Goal: Task Accomplishment & Management: Manage account settings

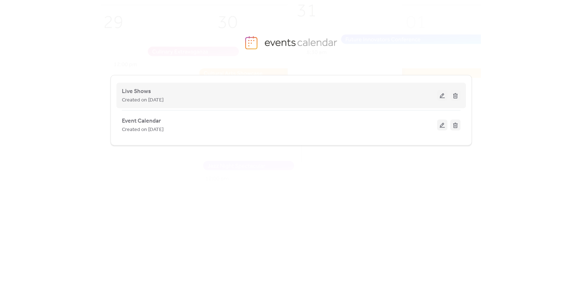
click at [441, 96] on button at bounding box center [442, 95] width 10 height 11
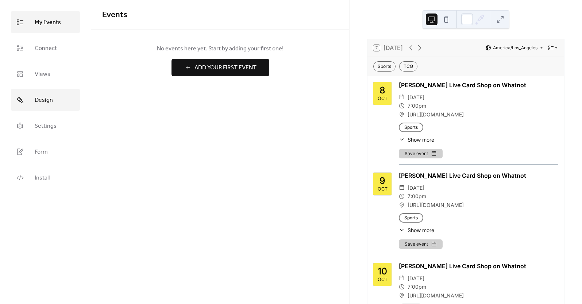
click at [44, 101] on span "Design" at bounding box center [44, 100] width 18 height 11
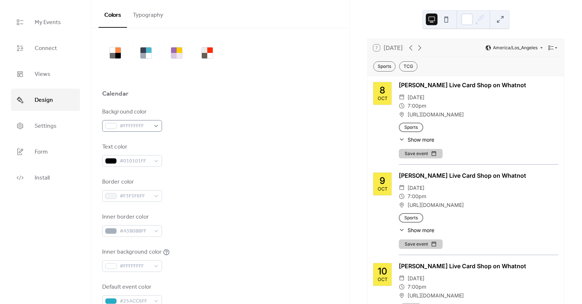
scroll to position [23, 0]
click at [141, 127] on span "#FFFFFFFF" at bounding box center [135, 124] width 31 height 9
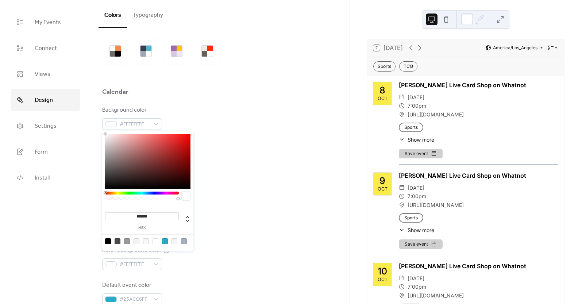
click at [257, 150] on div "Text color #010101FF" at bounding box center [220, 153] width 236 height 24
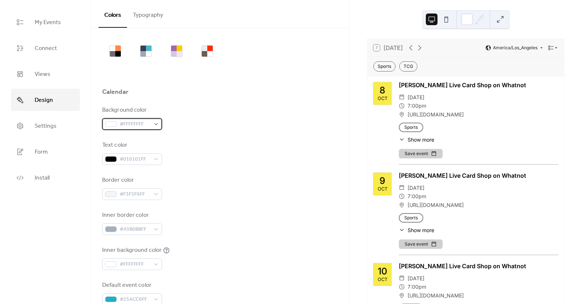
click at [122, 123] on span "#FFFFFFFF" at bounding box center [135, 124] width 31 height 9
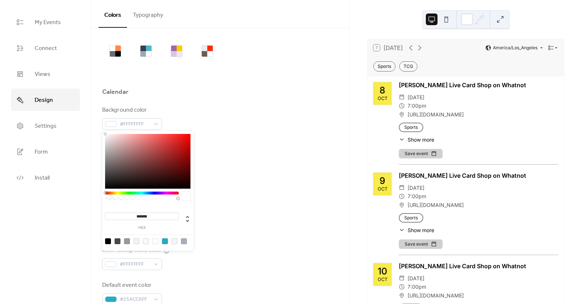
click at [142, 214] on input "*******" at bounding box center [142, 216] width 74 height 8
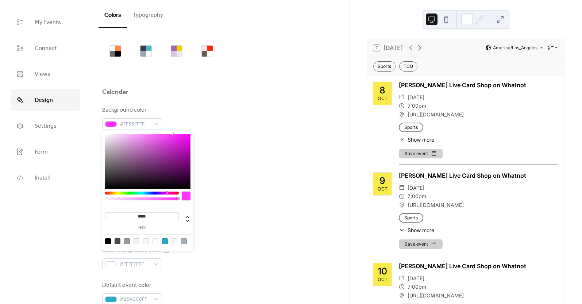
type input "******"
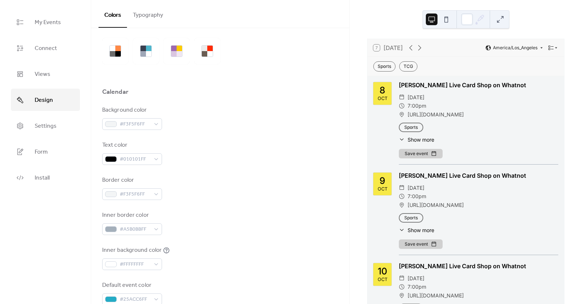
click at [262, 151] on div "Text color #010101FF" at bounding box center [220, 153] width 236 height 24
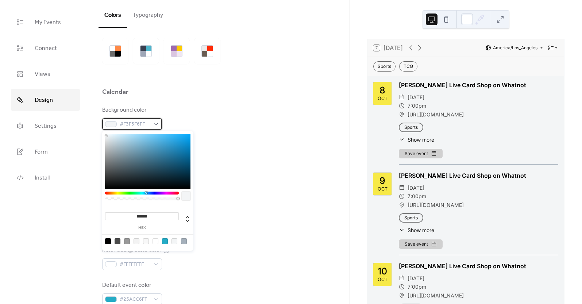
click at [140, 122] on span "#F3F5F6FF" at bounding box center [135, 124] width 31 height 9
click at [146, 219] on input "*******" at bounding box center [142, 216] width 74 height 8
type input "*******"
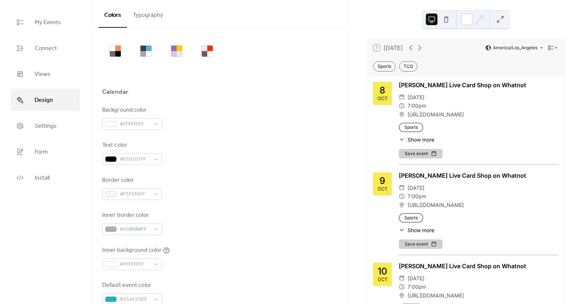
click at [252, 206] on div "Background color #FFFFFFFF Text color #010101FF Border color #F3F5F6FF Inner bo…" at bounding box center [220, 205] width 236 height 199
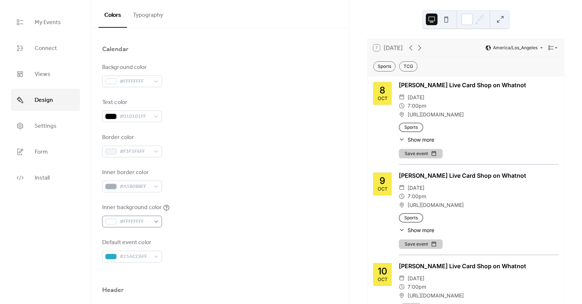
scroll to position [84, 0]
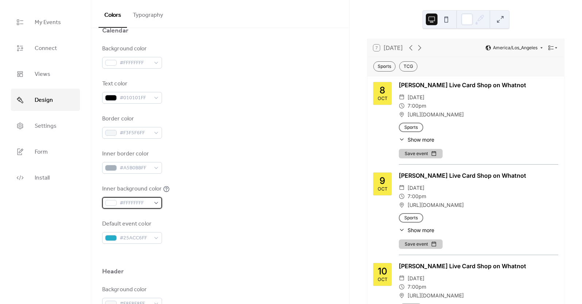
click at [138, 202] on span "#FFFFFFFF" at bounding box center [135, 203] width 31 height 9
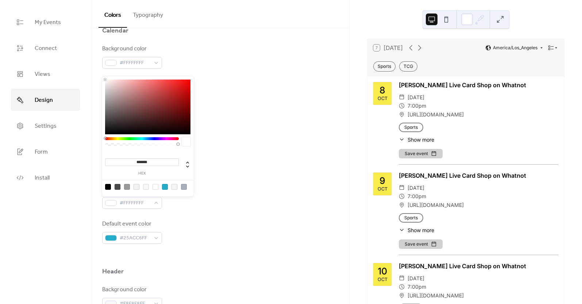
click at [143, 165] on input "*******" at bounding box center [142, 162] width 74 height 8
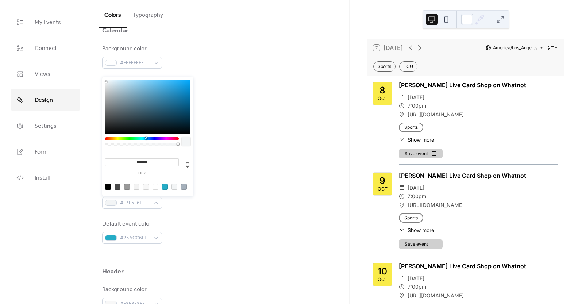
type input "*******"
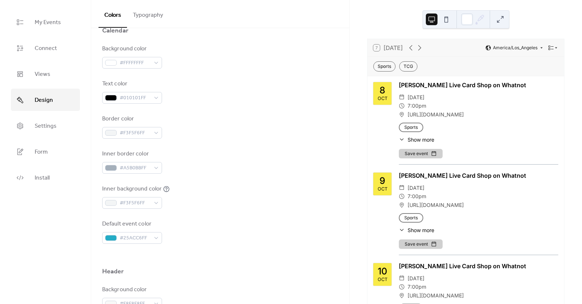
click at [218, 175] on div "Background color #FFFFFFFF Text color #010101FF Border color #F3F5F6FF Inner bo…" at bounding box center [220, 144] width 236 height 199
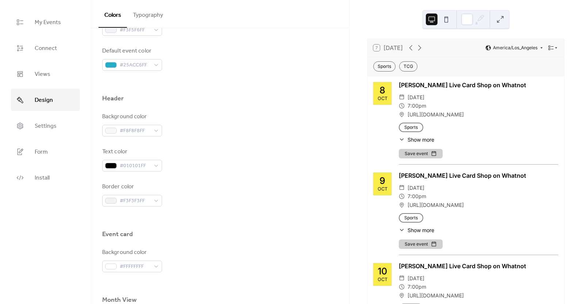
scroll to position [214, 0]
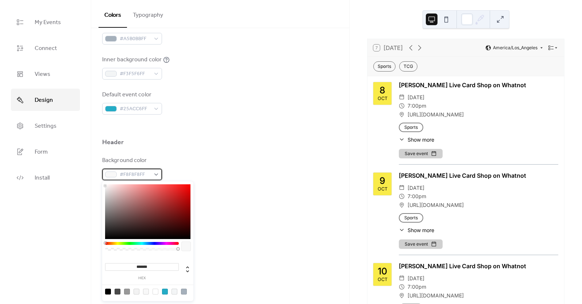
click at [135, 176] on span "#F8F8F8FF" at bounding box center [135, 174] width 31 height 9
click at [141, 175] on span "#F8F8F8FF" at bounding box center [135, 174] width 31 height 9
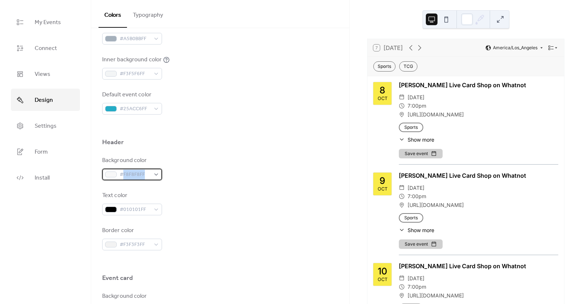
click at [141, 175] on span "#F8F8F8FF" at bounding box center [135, 174] width 31 height 9
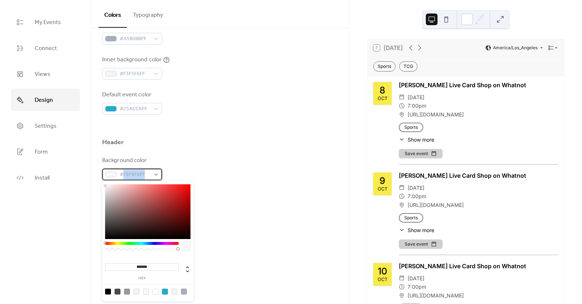
click at [141, 175] on span "#F8F8F8FF" at bounding box center [135, 174] width 31 height 9
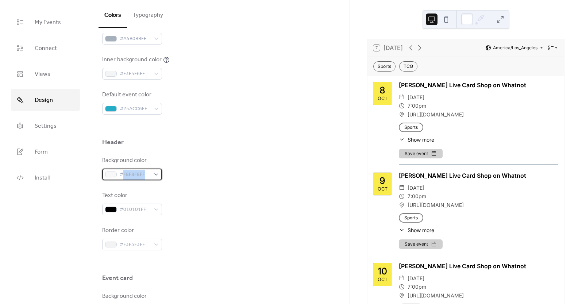
click at [141, 175] on span "#F8F8F8FF" at bounding box center [135, 174] width 31 height 9
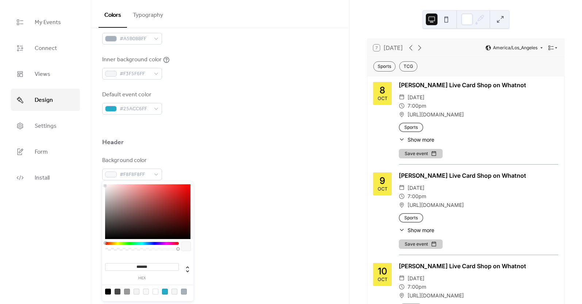
click at [152, 269] on input "*******" at bounding box center [142, 267] width 74 height 8
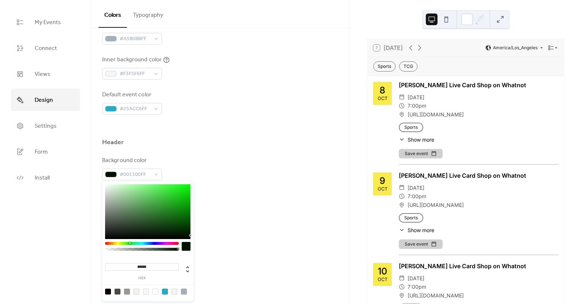
type input "*******"
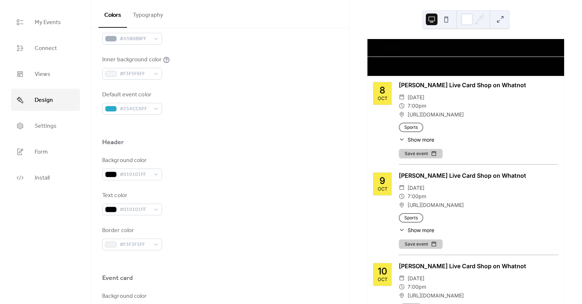
click at [235, 189] on div "Background color #010101FF Text color #010101FF Border color #F3F3F3FF" at bounding box center [220, 203] width 236 height 94
click at [131, 210] on span "#010101FF" at bounding box center [135, 210] width 31 height 9
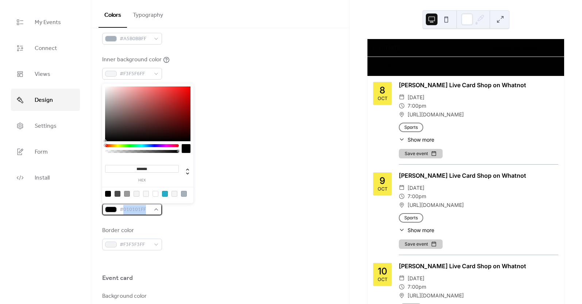
click at [131, 210] on span "#010101FF" at bounding box center [135, 210] width 31 height 9
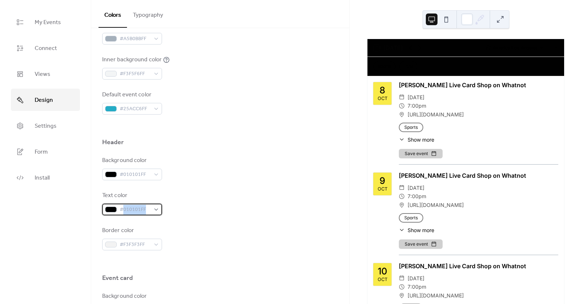
click at [131, 210] on span "#010101FF" at bounding box center [135, 210] width 31 height 9
click at [131, 209] on span "#010101FF" at bounding box center [135, 210] width 31 height 9
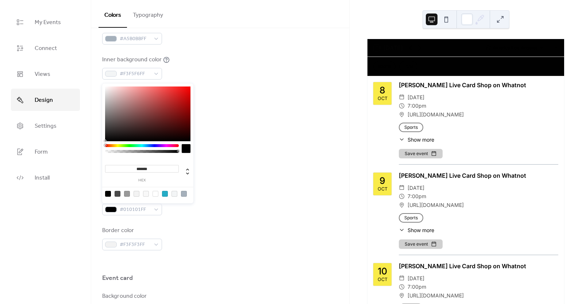
click at [147, 169] on input "*******" at bounding box center [142, 169] width 74 height 8
type input "*******"
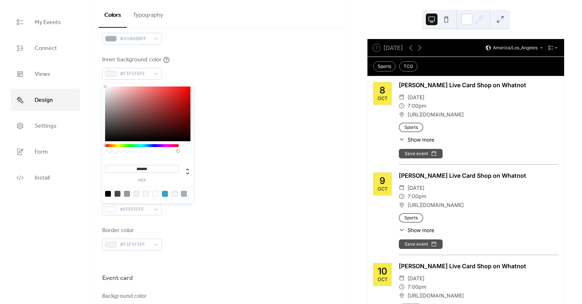
click at [214, 170] on div "Background color #010101FF" at bounding box center [220, 168] width 236 height 24
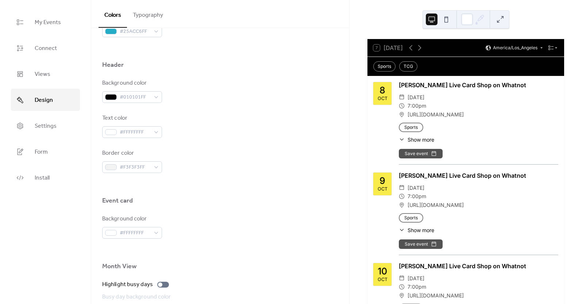
scroll to position [296, 0]
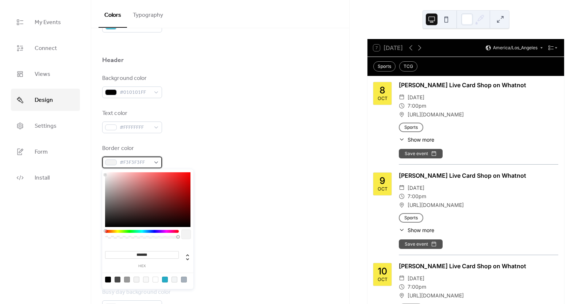
click at [128, 162] on span "#F3F3F3FF" at bounding box center [135, 162] width 31 height 9
click at [165, 280] on div at bounding box center [165, 280] width 6 height 6
type input "*******"
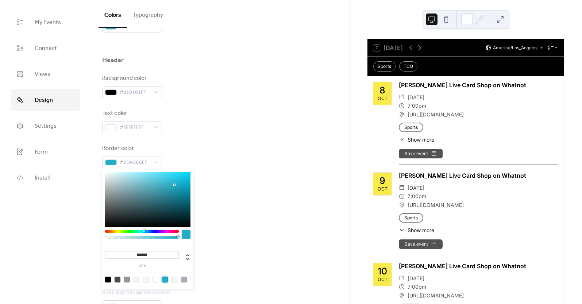
click at [254, 199] on div "Event card" at bounding box center [220, 198] width 236 height 12
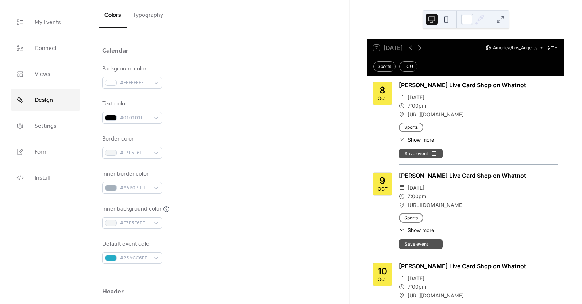
scroll to position [66, 0]
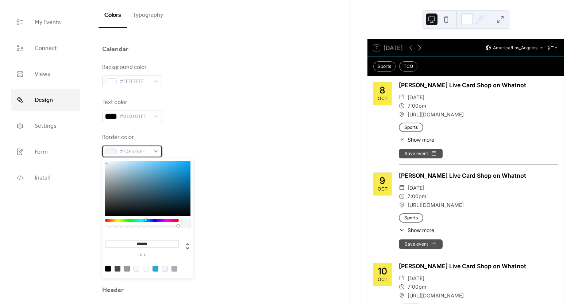
click at [131, 149] on span "#F3F5F6FF" at bounding box center [135, 151] width 31 height 9
click at [154, 268] on div at bounding box center [156, 269] width 6 height 6
type input "*******"
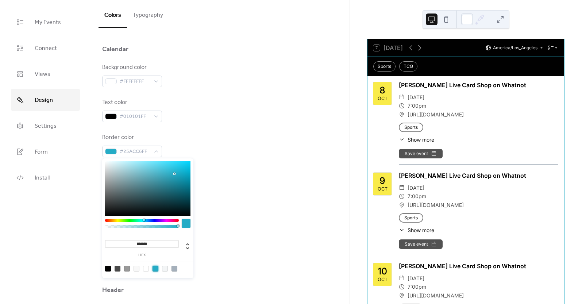
click at [234, 212] on div "Inner background color #F3F5F6FF" at bounding box center [220, 215] width 236 height 24
click at [129, 150] on span "#25ACC6FF" at bounding box center [135, 151] width 31 height 9
click at [108, 271] on div at bounding box center [108, 269] width 6 height 6
type input "*******"
click at [273, 196] on div "Background color #FFFFFFFF Text color #010101FF Border color #010101FF Inner bo…" at bounding box center [220, 162] width 236 height 199
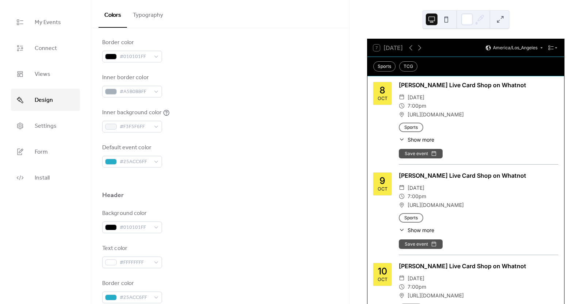
scroll to position [177, 0]
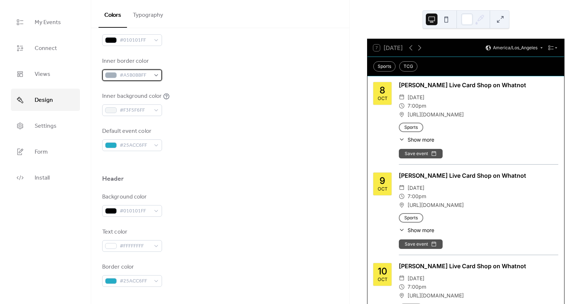
click at [130, 77] on span "#A5B0BBFF" at bounding box center [135, 75] width 31 height 9
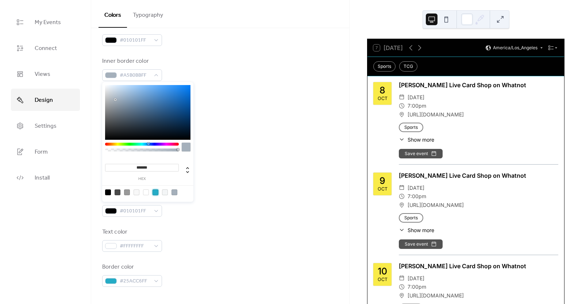
click at [153, 194] on div at bounding box center [156, 192] width 6 height 6
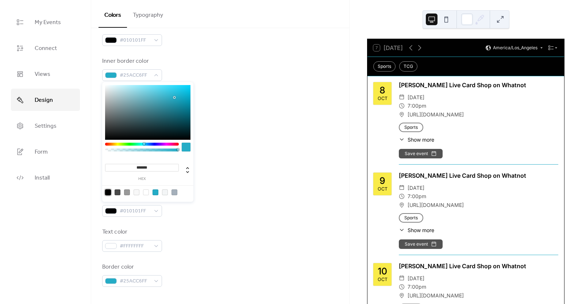
click at [107, 192] on div at bounding box center [108, 192] width 6 height 6
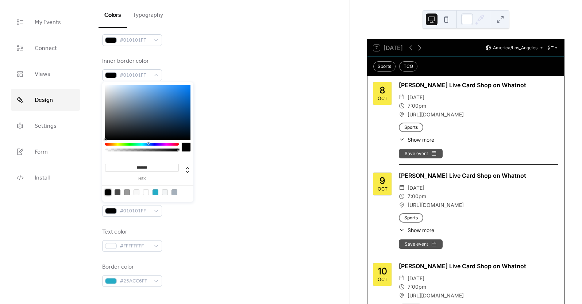
click at [137, 196] on div at bounding box center [147, 192] width 93 height 14
click at [137, 194] on div at bounding box center [137, 192] width 6 height 6
type input "*******"
click at [244, 162] on div at bounding box center [220, 162] width 236 height 23
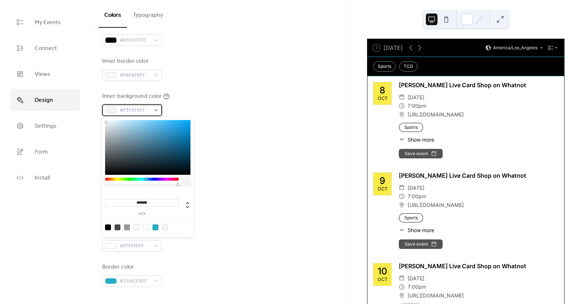
click at [146, 109] on span "#F3F5F6FF" at bounding box center [135, 110] width 31 height 9
click at [162, 231] on div at bounding box center [147, 227] width 93 height 14
click at [164, 229] on div at bounding box center [165, 227] width 6 height 6
click at [246, 172] on div at bounding box center [220, 162] width 236 height 23
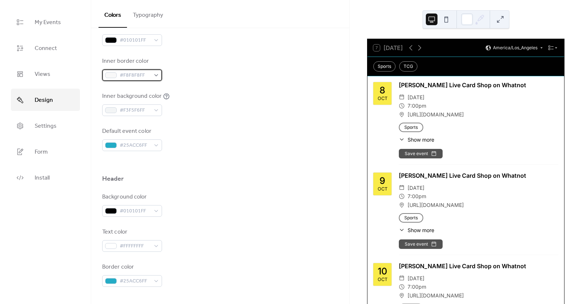
click at [143, 76] on span "#F8F8F8FF" at bounding box center [135, 75] width 31 height 9
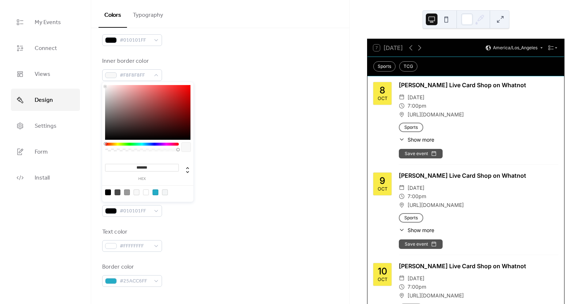
click at [168, 196] on div at bounding box center [147, 192] width 93 height 14
click at [166, 194] on div at bounding box center [165, 192] width 6 height 6
type input "*******"
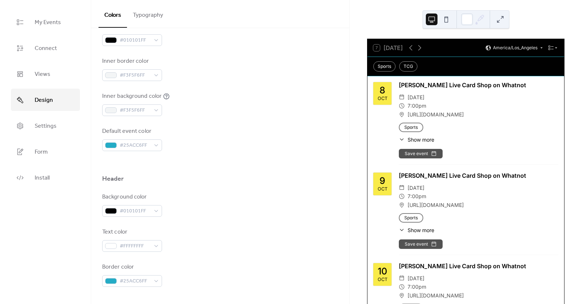
click at [246, 179] on div "Header" at bounding box center [220, 180] width 236 height 12
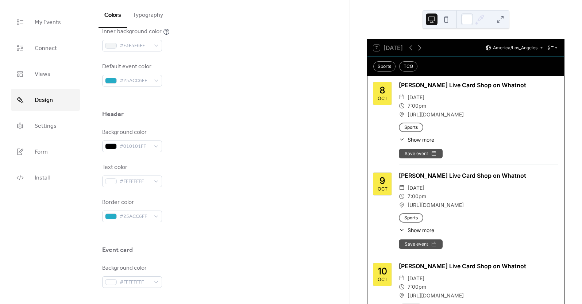
scroll to position [245, 0]
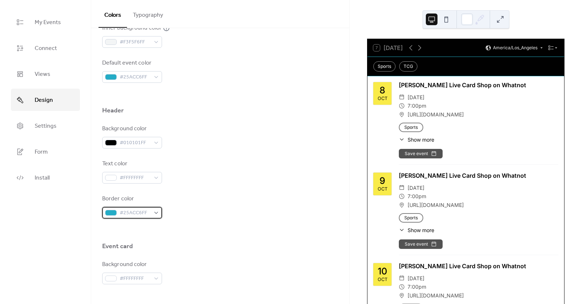
click at [140, 213] on span "#25ACC6FF" at bounding box center [135, 213] width 31 height 9
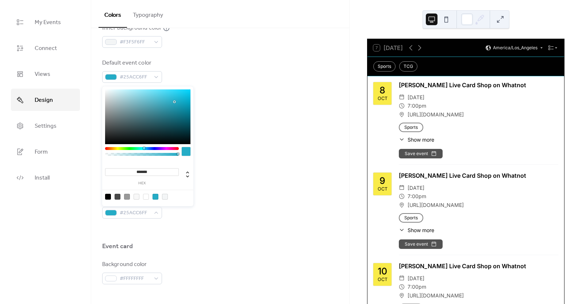
click at [164, 197] on div at bounding box center [165, 197] width 6 height 6
type input "*******"
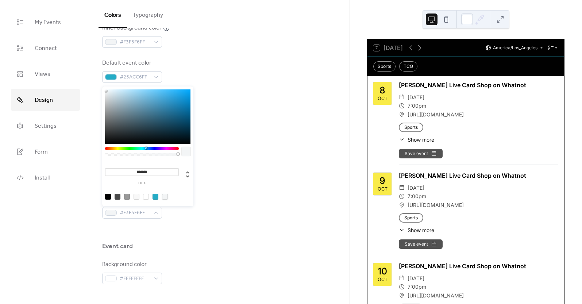
click at [223, 195] on div "Border color #F3F5F6FF" at bounding box center [220, 207] width 236 height 24
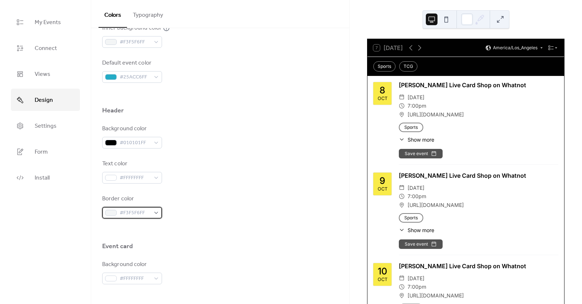
click at [143, 209] on span "#F3F5F6FF" at bounding box center [135, 213] width 31 height 9
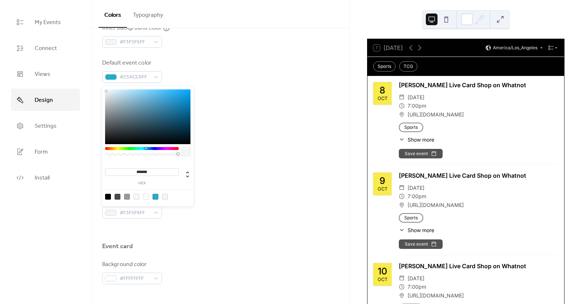
click at [137, 197] on div at bounding box center [137, 197] width 6 height 6
type input "*******"
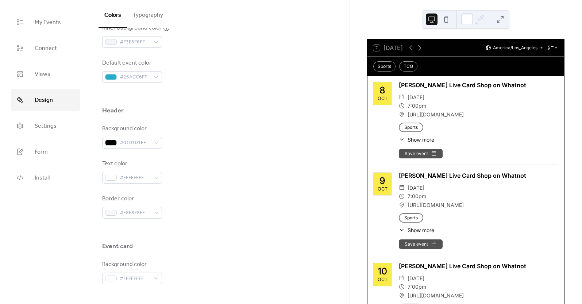
click at [223, 201] on div "Border color #F8F8F8FF" at bounding box center [220, 207] width 236 height 24
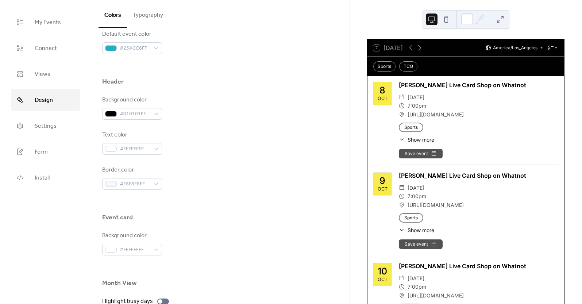
scroll to position [431, 0]
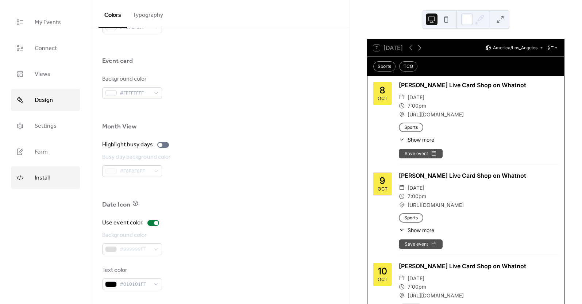
click at [38, 176] on span "Install" at bounding box center [42, 177] width 15 height 11
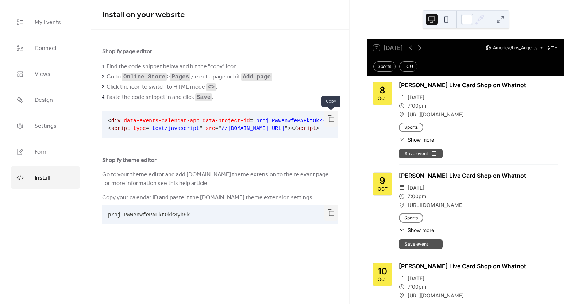
click at [335, 122] on button "button" at bounding box center [331, 119] width 15 height 16
click at [63, 119] on link "Settings" at bounding box center [45, 126] width 69 height 22
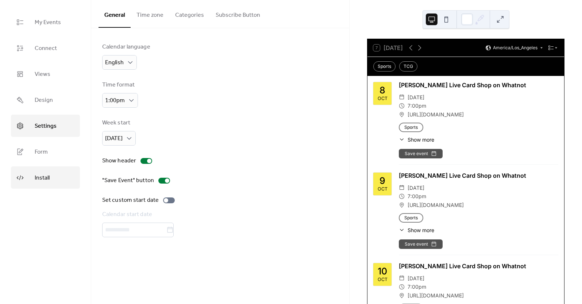
click at [51, 177] on link "Install" at bounding box center [45, 177] width 69 height 22
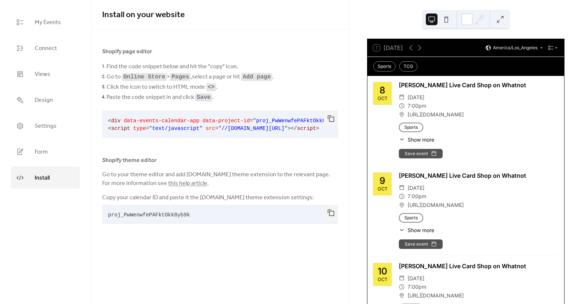
click at [168, 185] on link "this help article" at bounding box center [187, 183] width 39 height 11
click at [329, 216] on button "button" at bounding box center [331, 213] width 15 height 16
click at [44, 124] on span "Settings" at bounding box center [46, 125] width 22 height 11
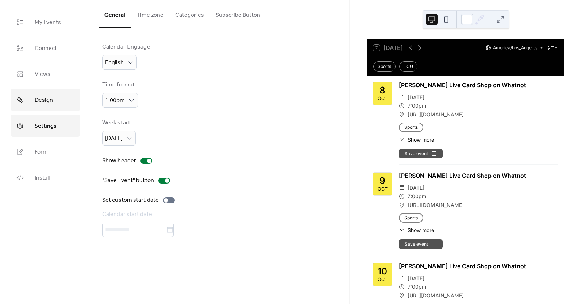
click at [49, 96] on span "Design" at bounding box center [44, 100] width 18 height 11
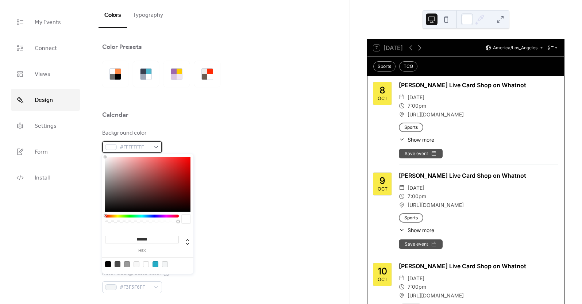
click at [138, 147] on span "#FFFFFFFF" at bounding box center [135, 147] width 31 height 9
click at [162, 265] on div at bounding box center [165, 264] width 6 height 6
type input "*******"
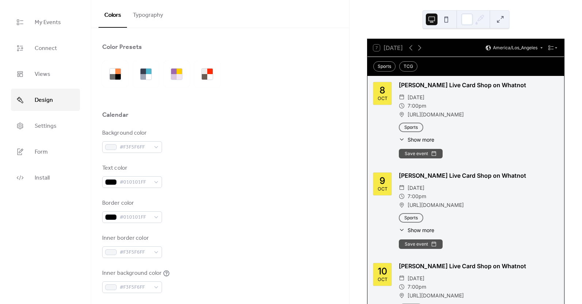
click at [262, 201] on div "Border color #010101FF" at bounding box center [220, 211] width 236 height 24
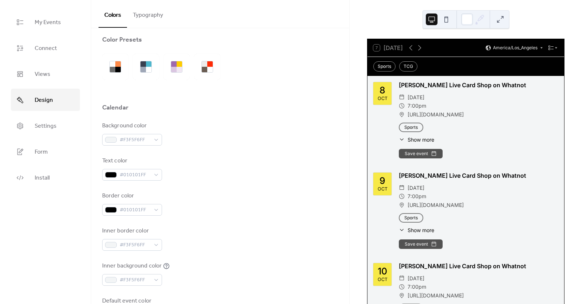
scroll to position [8, 0]
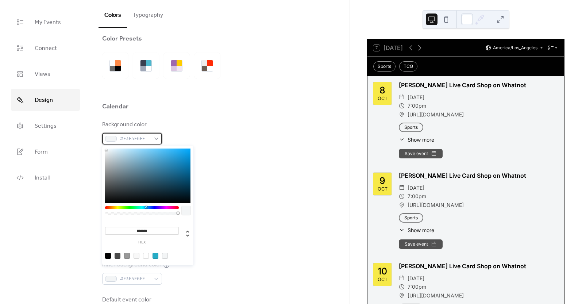
click at [138, 137] on span "#F3F5F6FF" at bounding box center [135, 139] width 31 height 9
click at [149, 257] on div at bounding box center [146, 256] width 6 height 6
type input "*******"
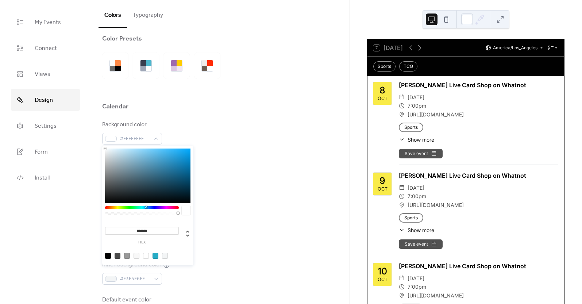
click at [268, 147] on div "Background color #FFFFFFFF Text color #010101FF Border color #010101FF Inner bo…" at bounding box center [220, 219] width 236 height 199
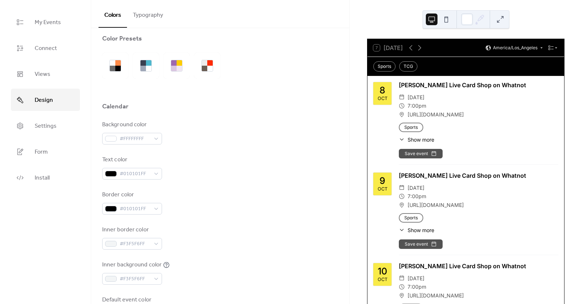
click at [358, 52] on div "7 [DATE] America/Los_Angeles Sports TCG [DATE] [PERSON_NAME] Live Card Shop on …" at bounding box center [466, 152] width 233 height 304
click at [506, 22] on div at bounding box center [466, 19] width 87 height 18
click at [500, 20] on button at bounding box center [501, 20] width 12 height 12
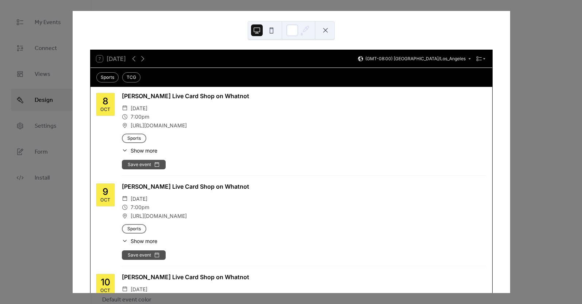
click at [493, 51] on div "7 [DATE] (GMT-08:00) America/Los_Angeles Sports TCG [DATE] [PERSON_NAME] Live C…" at bounding box center [291, 215] width 414 height 331
click at [503, 97] on div "7 [DATE] (GMT-08:00) America/Los_Angeles Sports TCG [DATE] [PERSON_NAME] Live C…" at bounding box center [292, 152] width 438 height 282
click at [287, 62] on div "7 [DATE] (GMT-08:00) [GEOGRAPHIC_DATA]/Los_Angeles" at bounding box center [292, 59] width 402 height 18
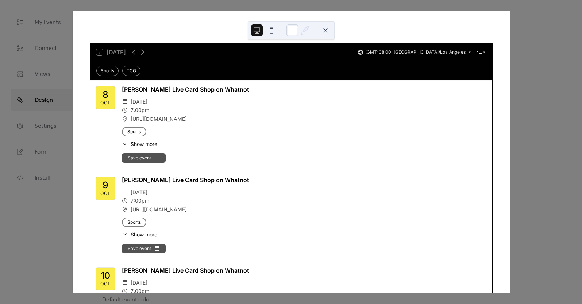
click at [288, 75] on div "Sports TCG" at bounding box center [292, 70] width 402 height 19
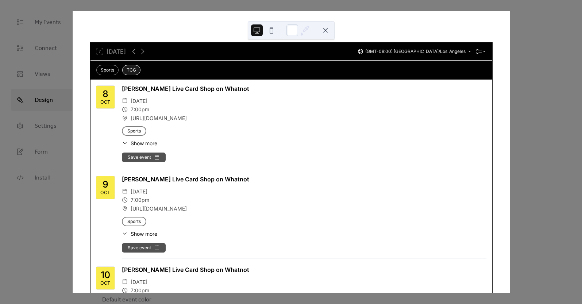
click at [128, 72] on div "TCG" at bounding box center [131, 70] width 18 height 10
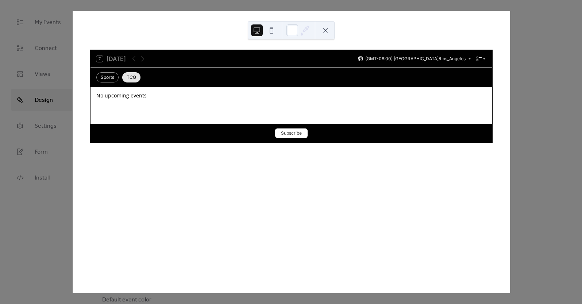
scroll to position [0, 0]
click at [503, 82] on div "7 [DATE] (GMT-08:00) America/Los_Angeles Sports TCG No upcoming events Subscribe" at bounding box center [292, 152] width 438 height 282
click at [510, 81] on div "7 [DATE] (GMT-08:00) America/Los_Angeles Sports TCG No upcoming events Subscribe" at bounding box center [291, 152] width 438 height 282
click at [326, 24] on button at bounding box center [326, 30] width 12 height 12
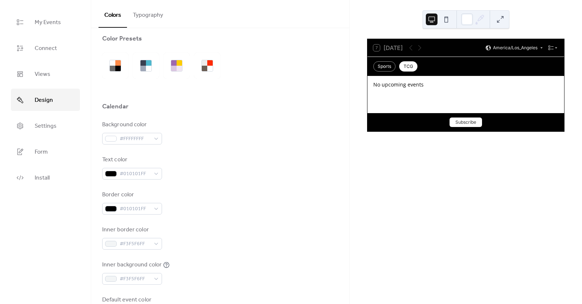
click at [449, 22] on button at bounding box center [447, 20] width 12 height 12
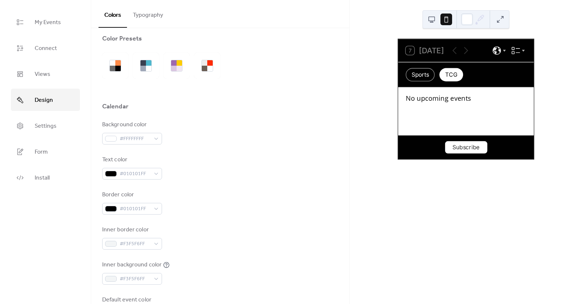
click at [439, 23] on div at bounding box center [439, 20] width 26 height 18
click at [429, 17] on button at bounding box center [432, 20] width 12 height 12
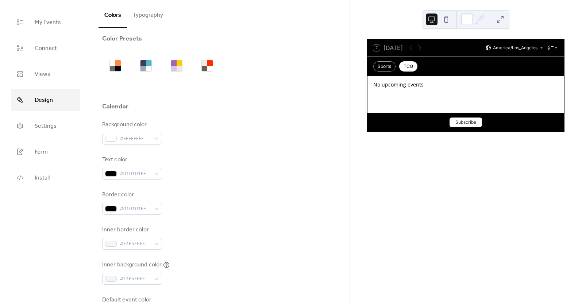
click at [387, 51] on div "7 [DATE]" at bounding box center [388, 48] width 30 height 7
click at [374, 51] on div "7 [DATE]" at bounding box center [388, 48] width 30 height 7
click at [385, 82] on div "No upcoming events" at bounding box center [466, 84] width 197 height 16
click at [387, 72] on div "Sports" at bounding box center [384, 66] width 22 height 10
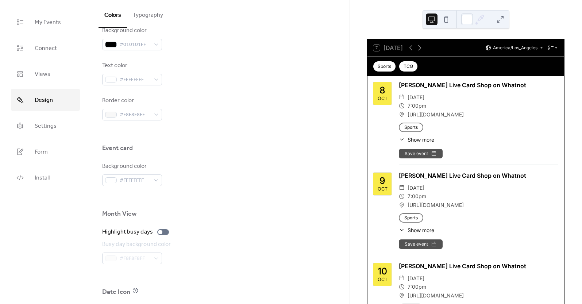
scroll to position [344, 0]
click at [145, 181] on span "#FFFFFFFF" at bounding box center [135, 180] width 31 height 9
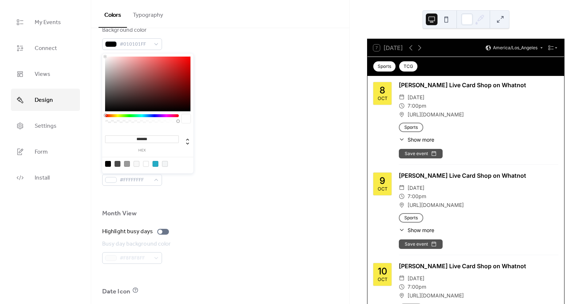
click at [166, 166] on div at bounding box center [165, 164] width 6 height 6
type input "*******"
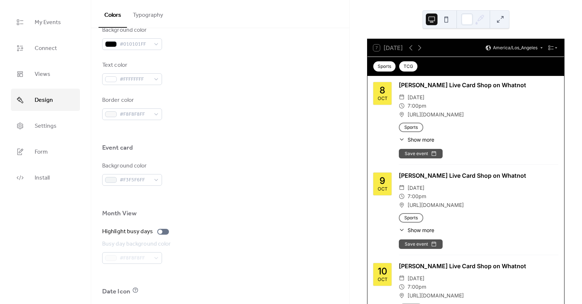
click at [220, 173] on div "Background color #F3F5F6FF" at bounding box center [220, 174] width 236 height 24
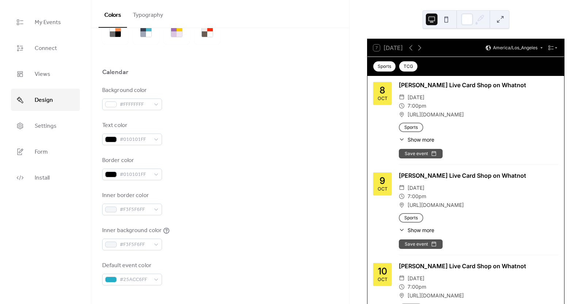
scroll to position [0, 0]
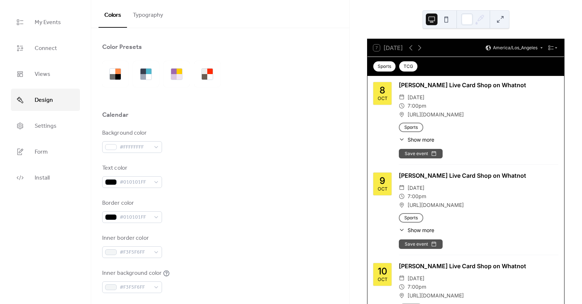
click at [153, 121] on div "Calendar" at bounding box center [220, 117] width 236 height 12
click at [153, 16] on button "Typography" at bounding box center [148, 13] width 42 height 27
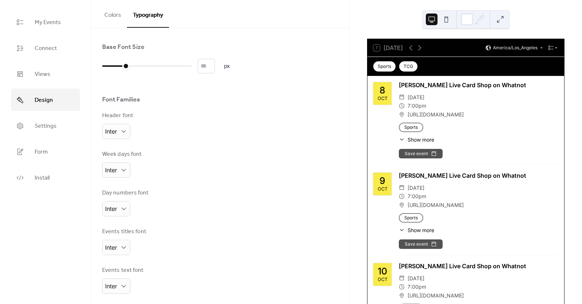
scroll to position [79, 0]
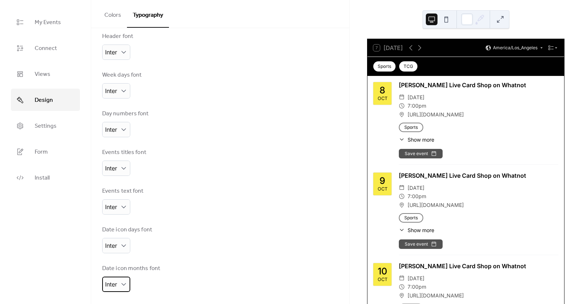
click at [123, 287] on div "Inter" at bounding box center [116, 284] width 28 height 15
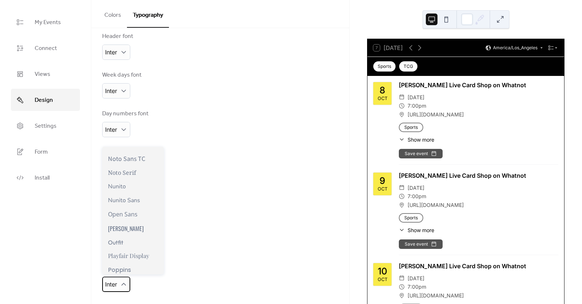
scroll to position [388, 0]
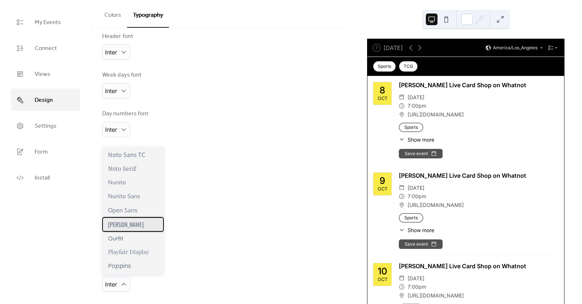
click at [135, 227] on div "[PERSON_NAME]" at bounding box center [133, 224] width 62 height 15
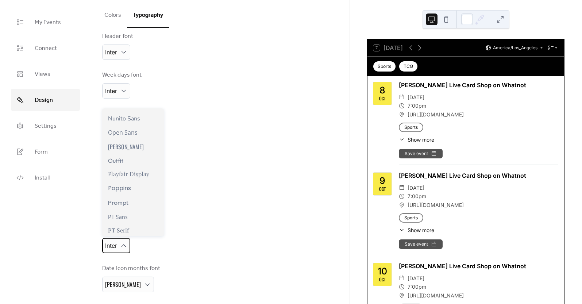
scroll to position [439, 0]
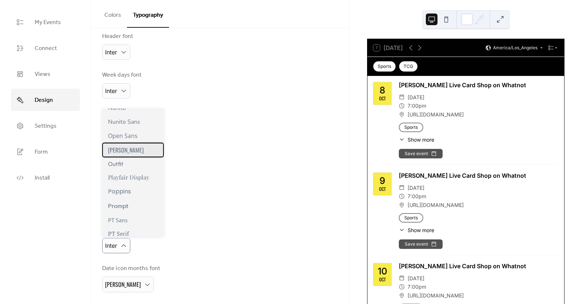
click at [138, 153] on div "[PERSON_NAME]" at bounding box center [133, 150] width 62 height 15
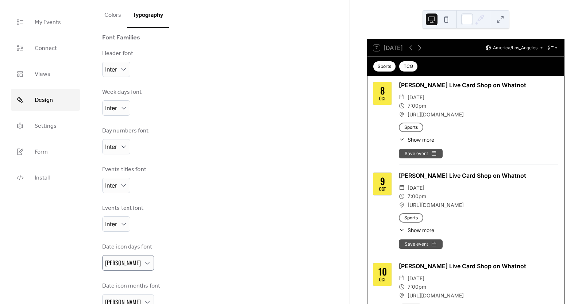
scroll to position [0, 0]
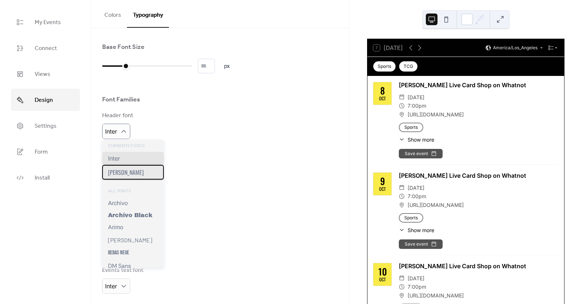
click at [123, 173] on div "[PERSON_NAME]" at bounding box center [133, 172] width 62 height 15
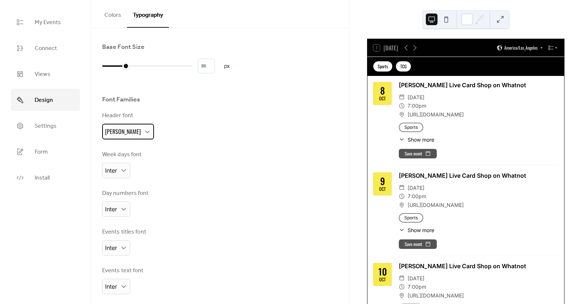
click at [123, 137] on div "[PERSON_NAME]" at bounding box center [128, 132] width 52 height 16
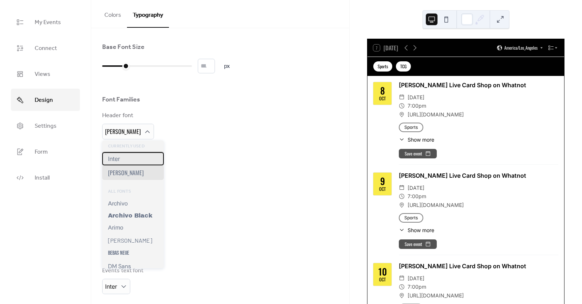
click at [123, 157] on div "Inter" at bounding box center [133, 158] width 62 height 13
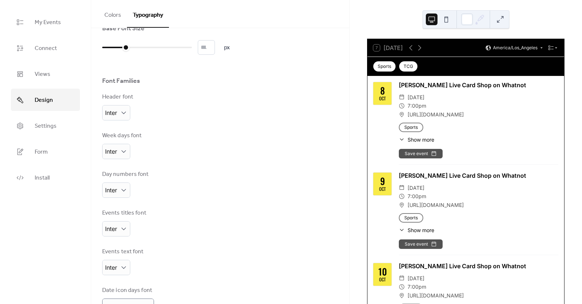
scroll to position [41, 0]
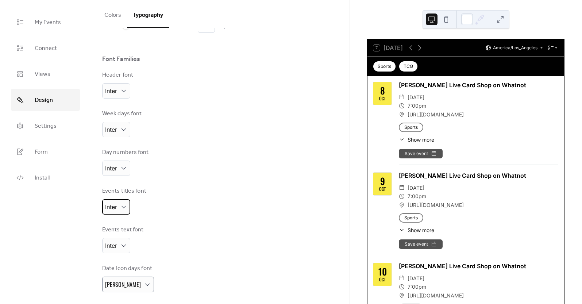
click at [118, 206] on div "Inter" at bounding box center [116, 206] width 28 height 15
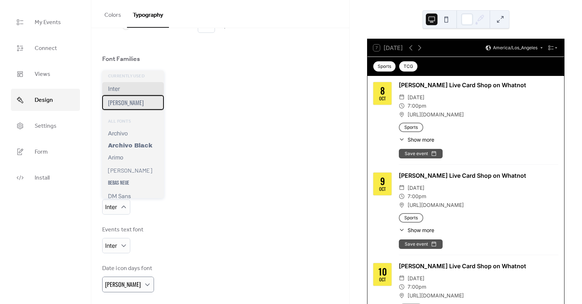
click at [122, 103] on span "[PERSON_NAME]" at bounding box center [126, 102] width 36 height 9
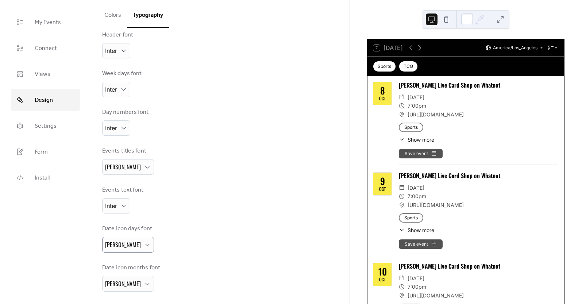
scroll to position [0, 0]
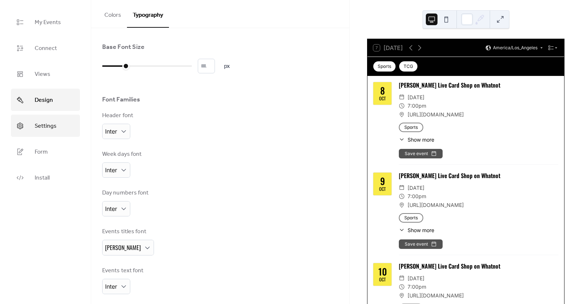
click at [49, 121] on span "Settings" at bounding box center [46, 125] width 22 height 11
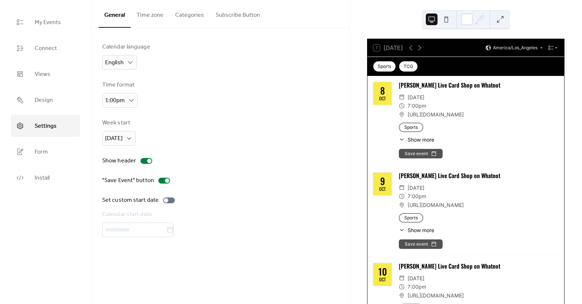
click at [199, 12] on button "Categories" at bounding box center [189, 13] width 41 height 27
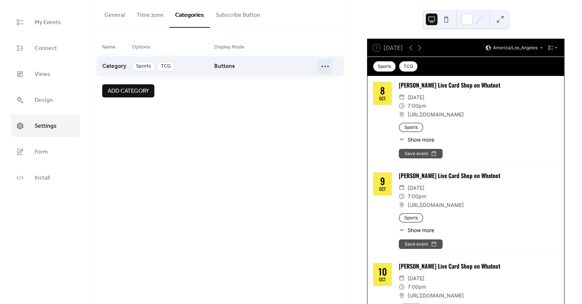
click at [330, 69] on icon at bounding box center [325, 67] width 12 height 12
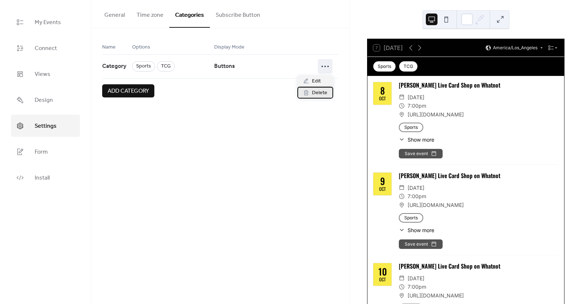
click at [327, 88] on div "Delete" at bounding box center [315, 93] width 36 height 12
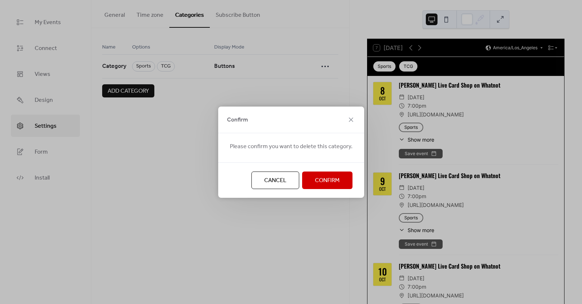
click at [335, 181] on span "Confirm" at bounding box center [327, 180] width 25 height 9
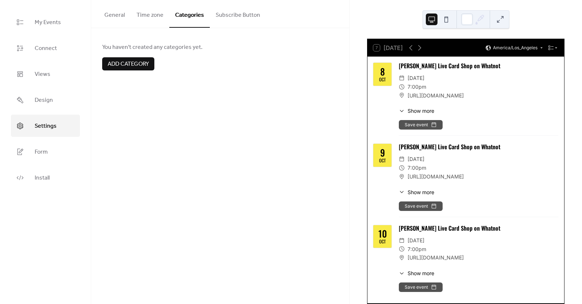
click at [251, 20] on button "Subscribe Button" at bounding box center [238, 13] width 56 height 27
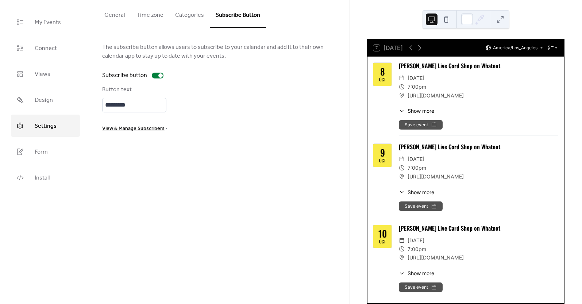
click at [131, 132] on span "View & Manage Subscribers" at bounding box center [133, 128] width 62 height 9
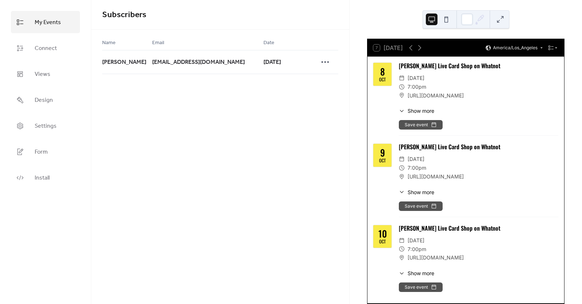
click at [43, 27] on span "My Events" at bounding box center [48, 22] width 26 height 11
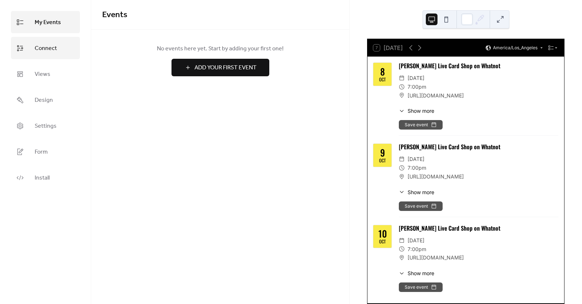
click at [46, 53] on span "Connect" at bounding box center [46, 48] width 22 height 11
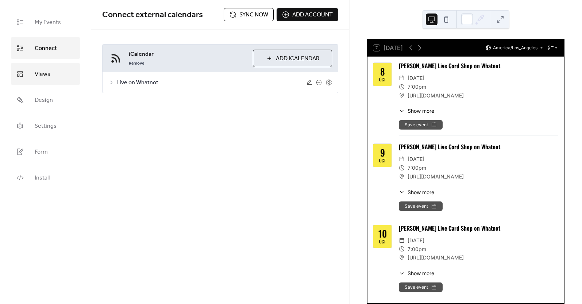
click at [46, 77] on span "Views" at bounding box center [43, 74] width 16 height 11
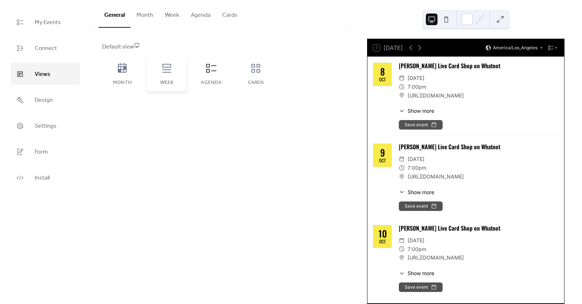
click at [167, 76] on div "Week" at bounding box center [167, 73] width 40 height 37
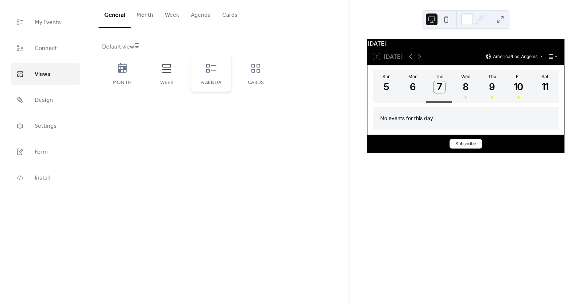
click at [200, 77] on div "Agenda" at bounding box center [211, 73] width 40 height 37
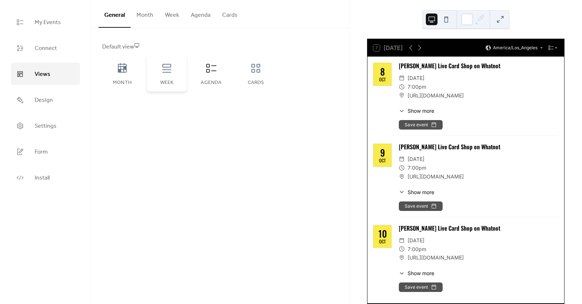
click at [177, 76] on div "Week" at bounding box center [167, 73] width 40 height 37
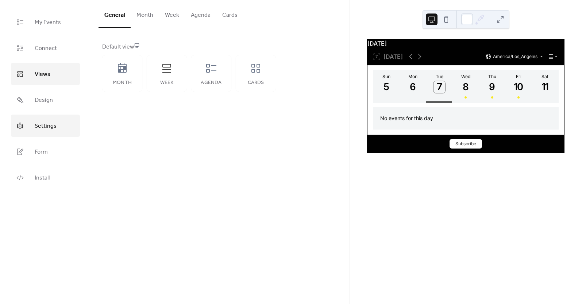
click at [53, 124] on span "Settings" at bounding box center [46, 125] width 22 height 11
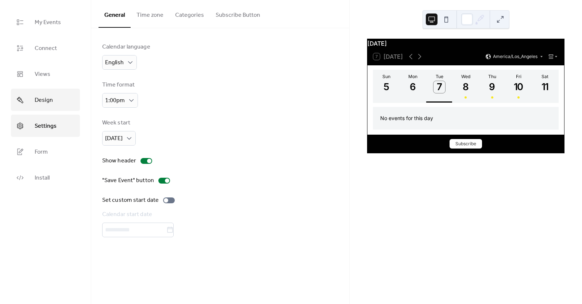
click at [51, 99] on span "Design" at bounding box center [44, 100] width 18 height 11
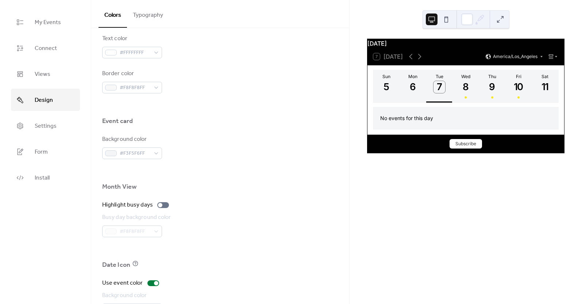
scroll to position [431, 0]
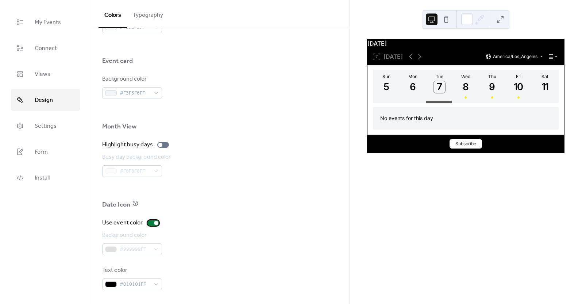
click at [154, 224] on div at bounding box center [156, 223] width 4 height 4
click at [151, 247] on div "#999999FF" at bounding box center [132, 249] width 60 height 12
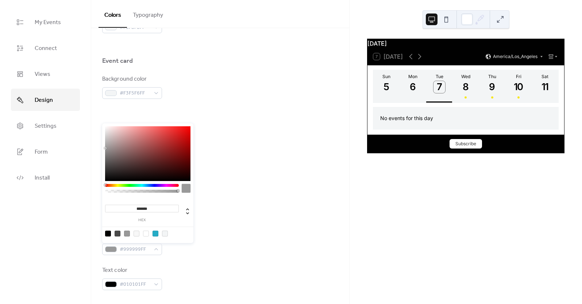
click at [155, 237] on div at bounding box center [147, 234] width 93 height 14
click at [155, 234] on div at bounding box center [156, 234] width 6 height 6
type input "*******"
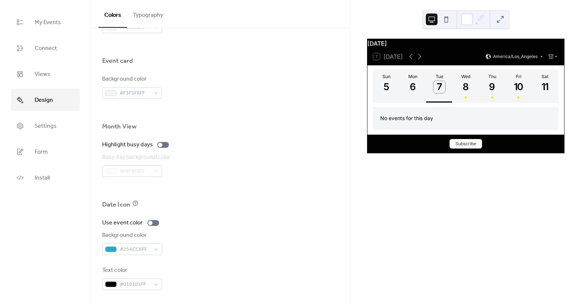
click at [254, 200] on div "Date Icon" at bounding box center [220, 206] width 236 height 12
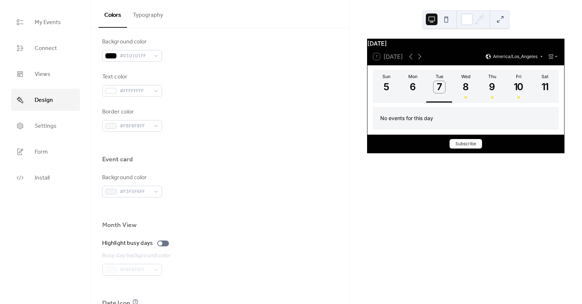
scroll to position [0, 0]
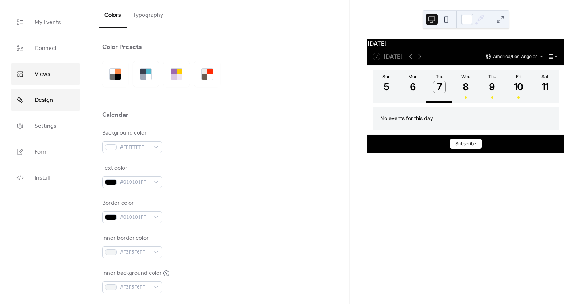
click at [43, 80] on link "Views" at bounding box center [45, 74] width 69 height 22
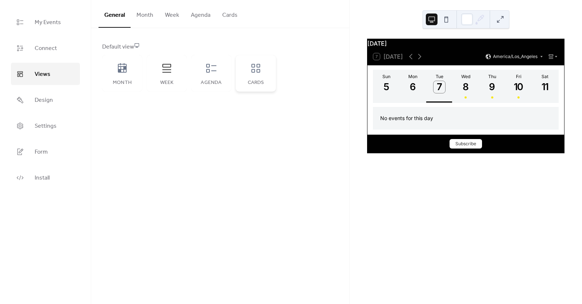
click at [258, 74] on div "Cards" at bounding box center [256, 73] width 40 height 37
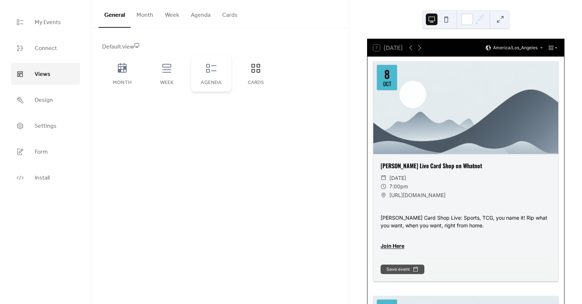
click at [223, 77] on div "Agenda" at bounding box center [211, 73] width 40 height 37
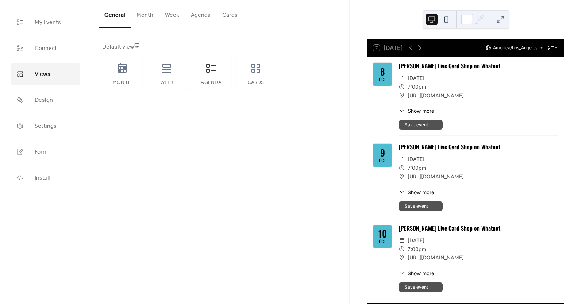
click at [198, 15] on button "Agenda" at bounding box center [200, 13] width 31 height 27
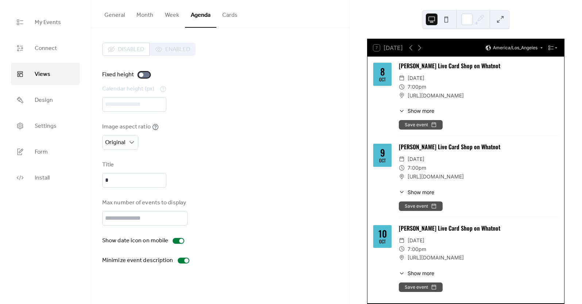
click at [143, 76] on div at bounding box center [144, 75] width 12 height 6
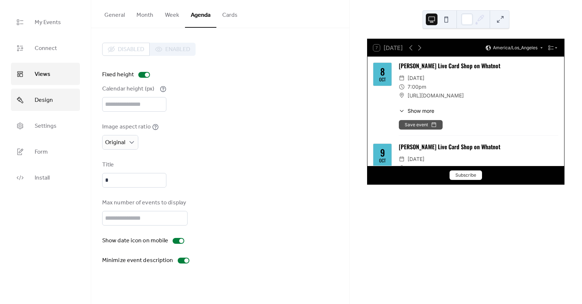
click at [62, 103] on link "Design" at bounding box center [45, 100] width 69 height 22
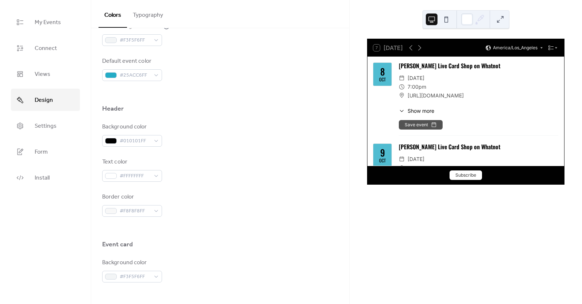
scroll to position [271, 0]
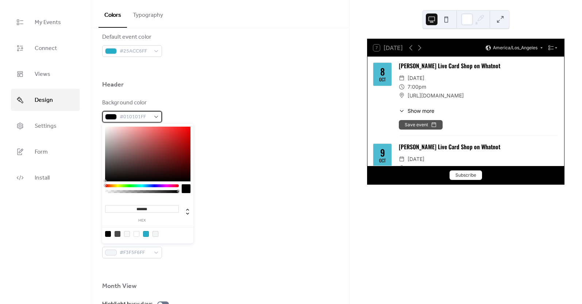
click at [110, 116] on div at bounding box center [111, 117] width 12 height 6
click at [127, 235] on div at bounding box center [127, 234] width 6 height 6
type input "*******"
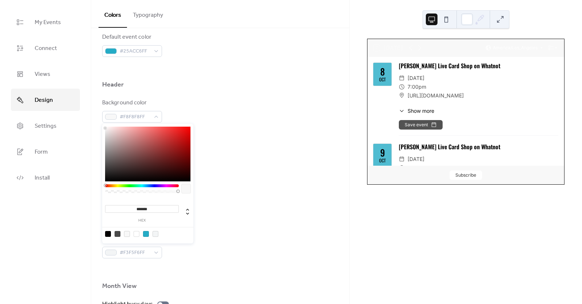
click at [261, 165] on div "Background color #F8F8F8FF Text color #FFFFFFFF Border color #F8F8F8FF" at bounding box center [220, 146] width 236 height 94
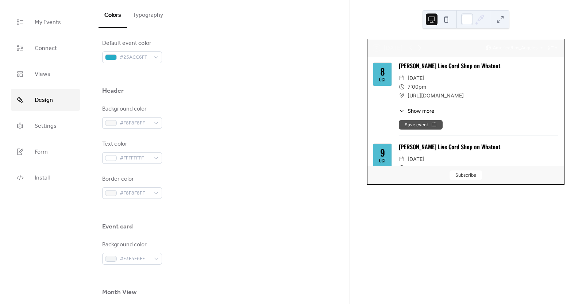
scroll to position [278, 0]
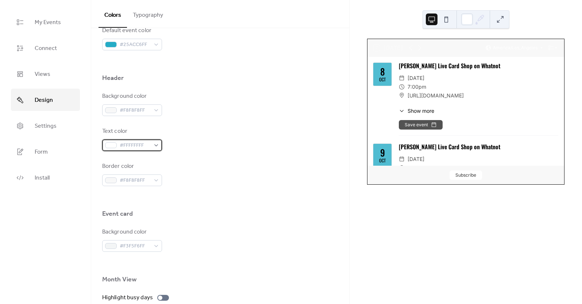
click at [112, 146] on div at bounding box center [111, 145] width 12 height 6
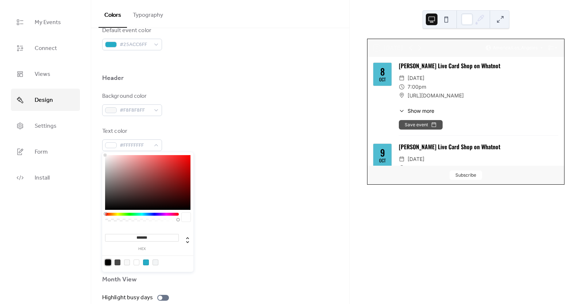
click at [108, 263] on div at bounding box center [108, 263] width 6 height 6
type input "*******"
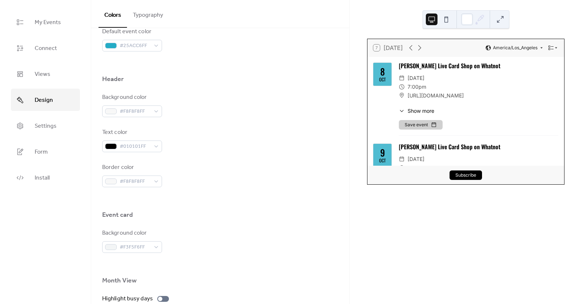
click at [228, 183] on div "Border color #F8F8F8FF" at bounding box center [220, 175] width 236 height 24
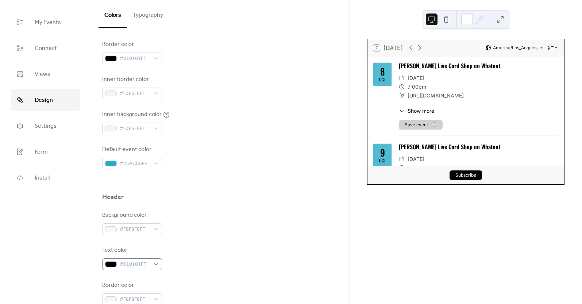
scroll to position [55, 0]
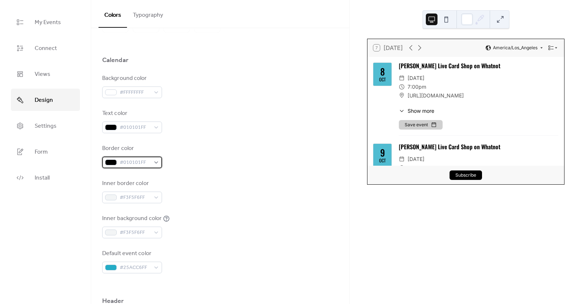
click at [112, 164] on div at bounding box center [111, 163] width 12 height 6
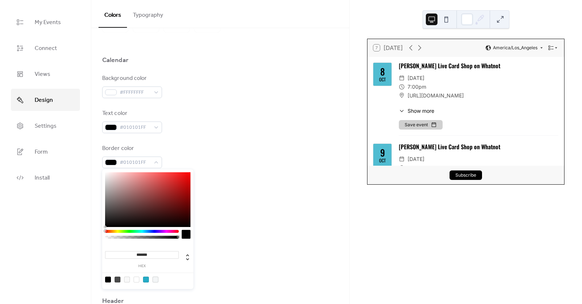
click at [154, 281] on div at bounding box center [156, 280] width 6 height 6
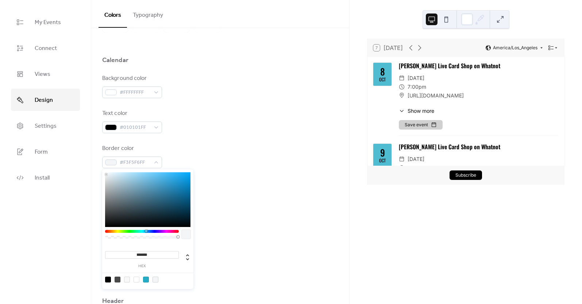
click at [126, 280] on div at bounding box center [127, 280] width 6 height 6
type input "*******"
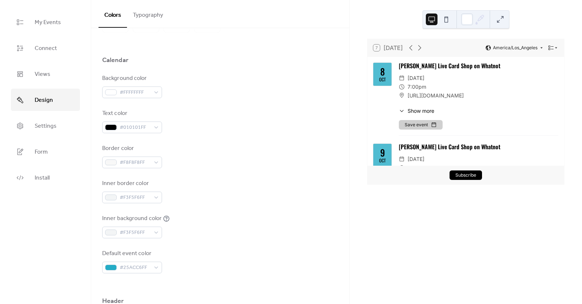
click at [233, 144] on div "Border color #F8F8F8FF" at bounding box center [220, 156] width 236 height 24
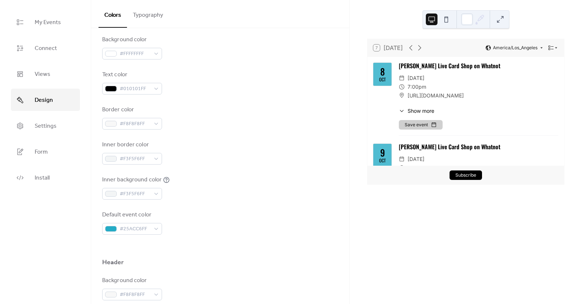
scroll to position [94, 0]
click at [140, 160] on span "#F3F5F6FF" at bounding box center [135, 158] width 31 height 9
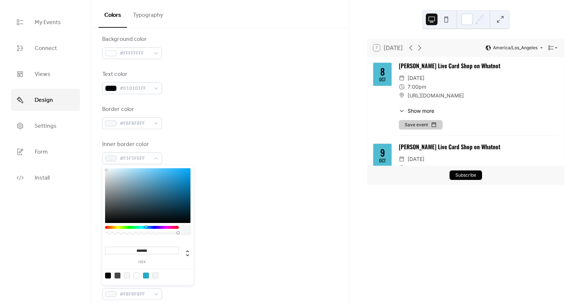
click at [128, 273] on div at bounding box center [127, 276] width 6 height 6
type input "*******"
click at [249, 193] on div "Inner background color #F3F5F6FF" at bounding box center [220, 187] width 236 height 24
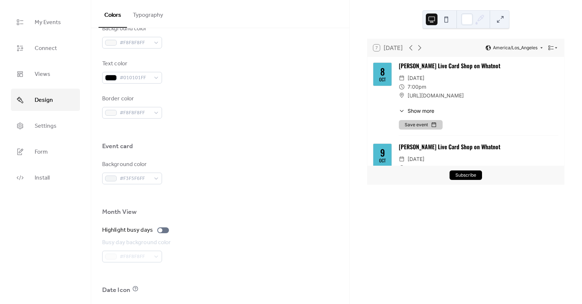
scroll to position [346, 0]
click at [122, 177] on span "#F3F5F6FF" at bounding box center [135, 178] width 31 height 9
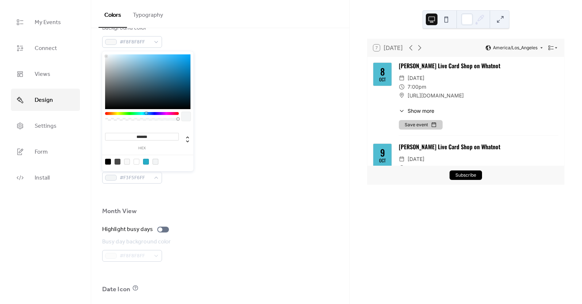
click at [138, 162] on div at bounding box center [137, 162] width 6 height 6
type input "*******"
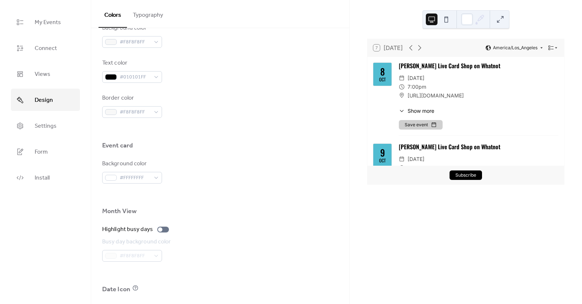
click at [218, 169] on div "Background color #FFFFFFFF" at bounding box center [220, 172] width 236 height 24
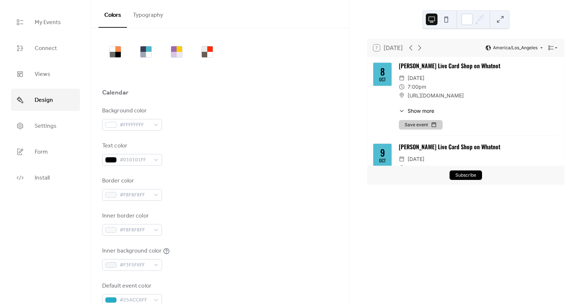
scroll to position [0, 0]
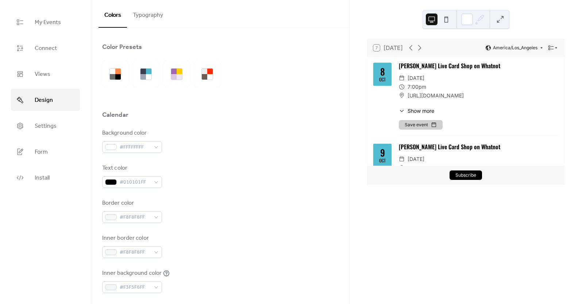
click at [153, 6] on button "Typography" at bounding box center [148, 13] width 42 height 27
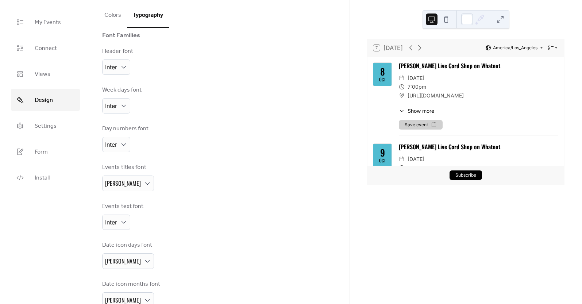
scroll to position [81, 0]
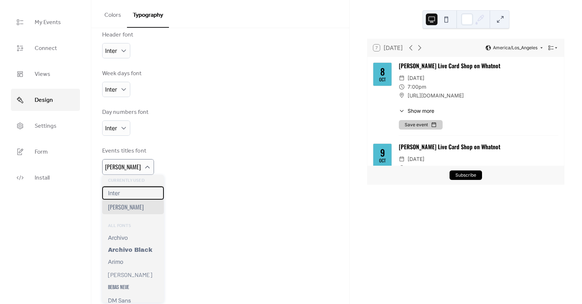
click at [123, 191] on div "Inter" at bounding box center [133, 193] width 62 height 13
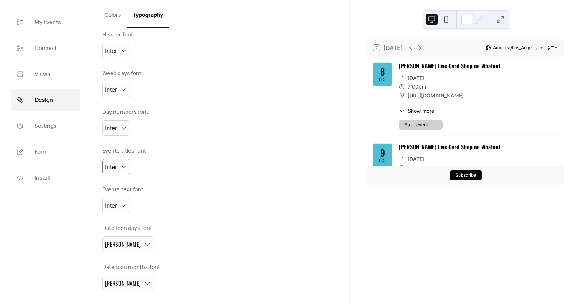
scroll to position [80, 0]
click at [115, 16] on button "Colors" at bounding box center [113, 13] width 28 height 27
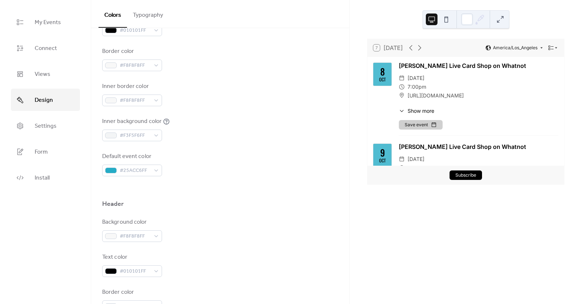
scroll to position [143, 0]
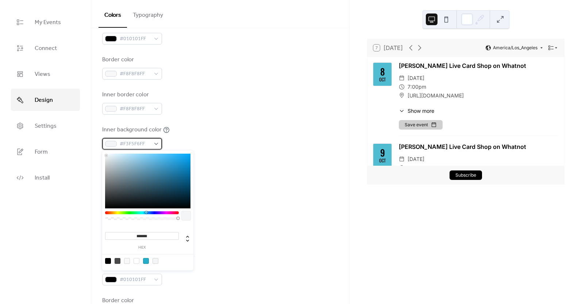
click at [151, 141] on div "#F3F5F6FF" at bounding box center [132, 144] width 60 height 12
click at [148, 260] on div at bounding box center [146, 261] width 6 height 6
type input "*******"
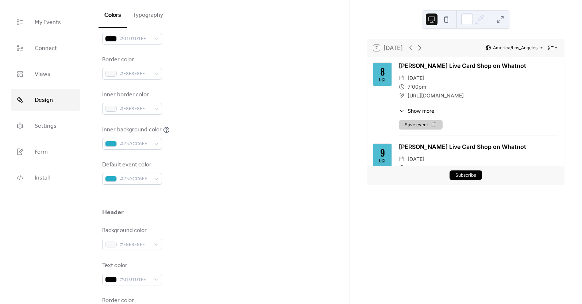
click at [230, 208] on div "Header" at bounding box center [220, 214] width 236 height 12
click at [148, 142] on span "#25ACC6FF" at bounding box center [135, 144] width 31 height 9
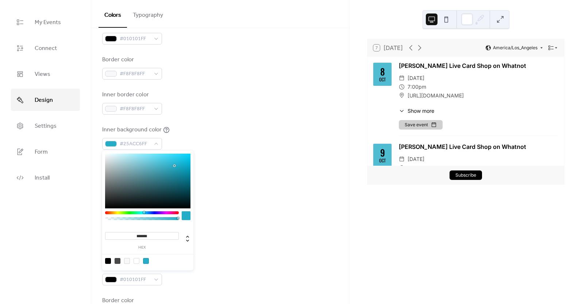
click at [129, 263] on div at bounding box center [127, 261] width 6 height 6
type input "*******"
click at [251, 180] on div "Default event color #25ACC6FF" at bounding box center [220, 173] width 236 height 24
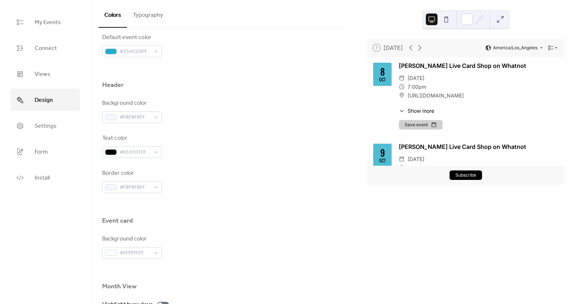
scroll to position [271, 0]
